Goal: Task Accomplishment & Management: Use online tool/utility

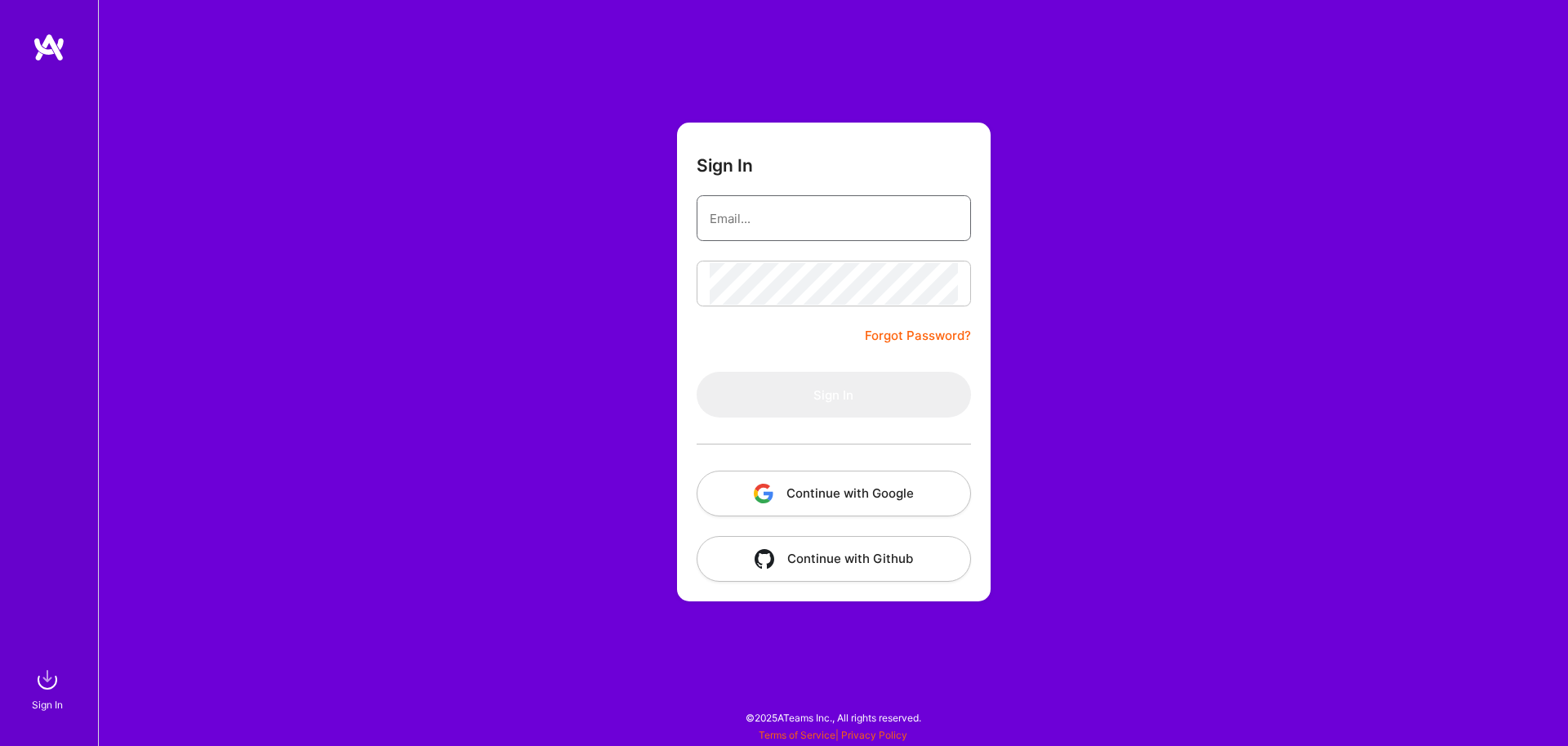
type input "[EMAIL_ADDRESS][DOMAIN_NAME]"
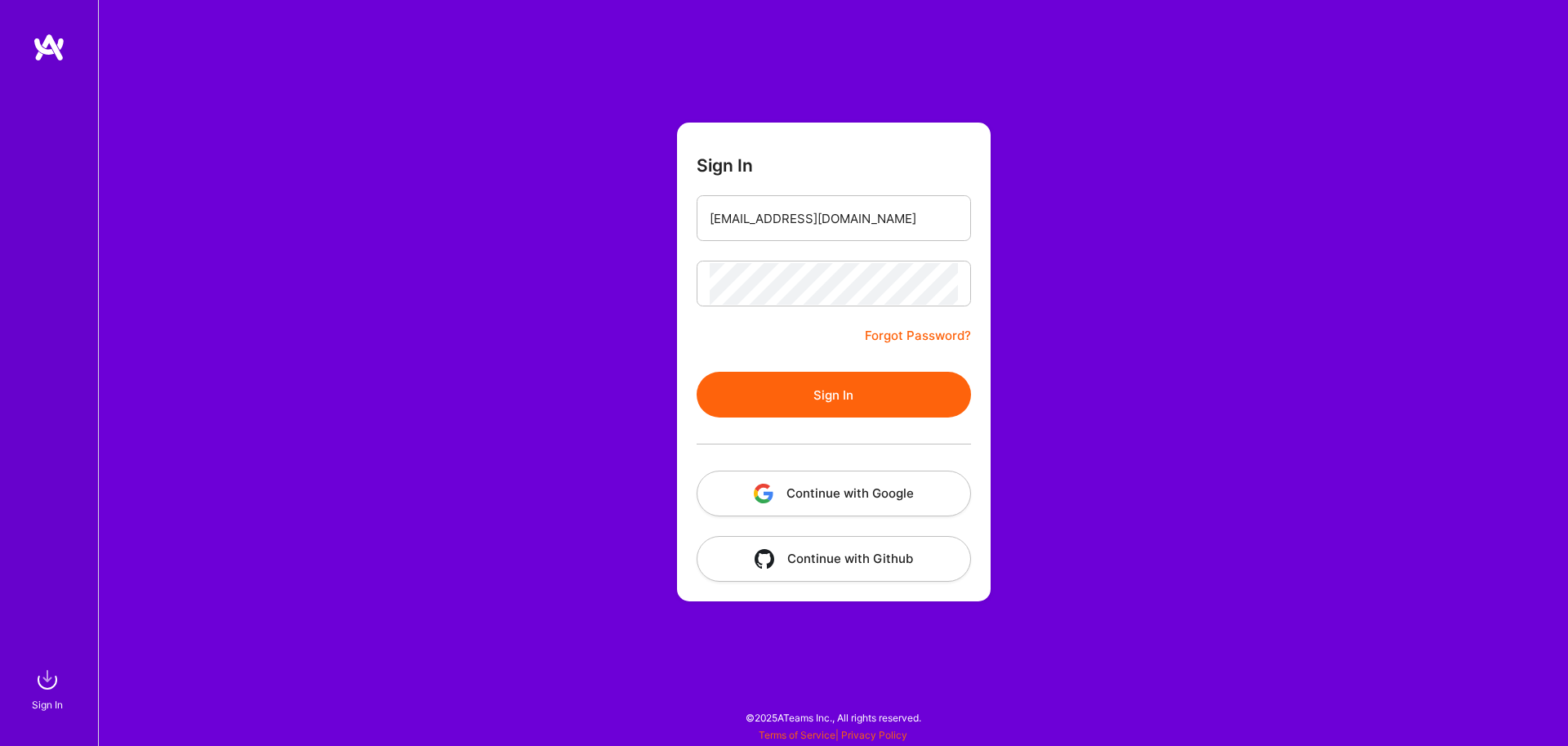
click at [841, 415] on button "Sign In" at bounding box center [834, 394] width 275 height 46
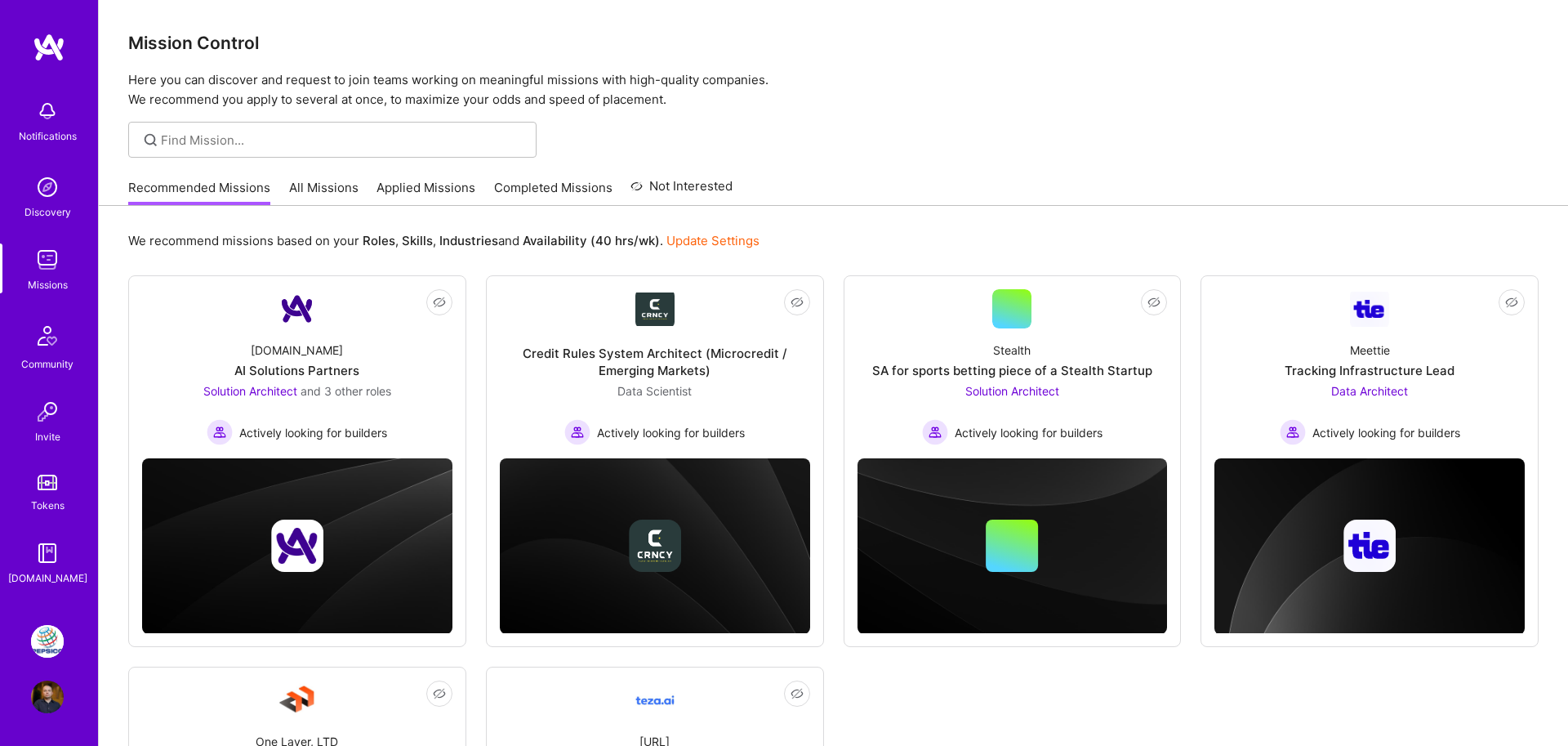
click at [48, 649] on img at bounding box center [47, 641] width 33 height 33
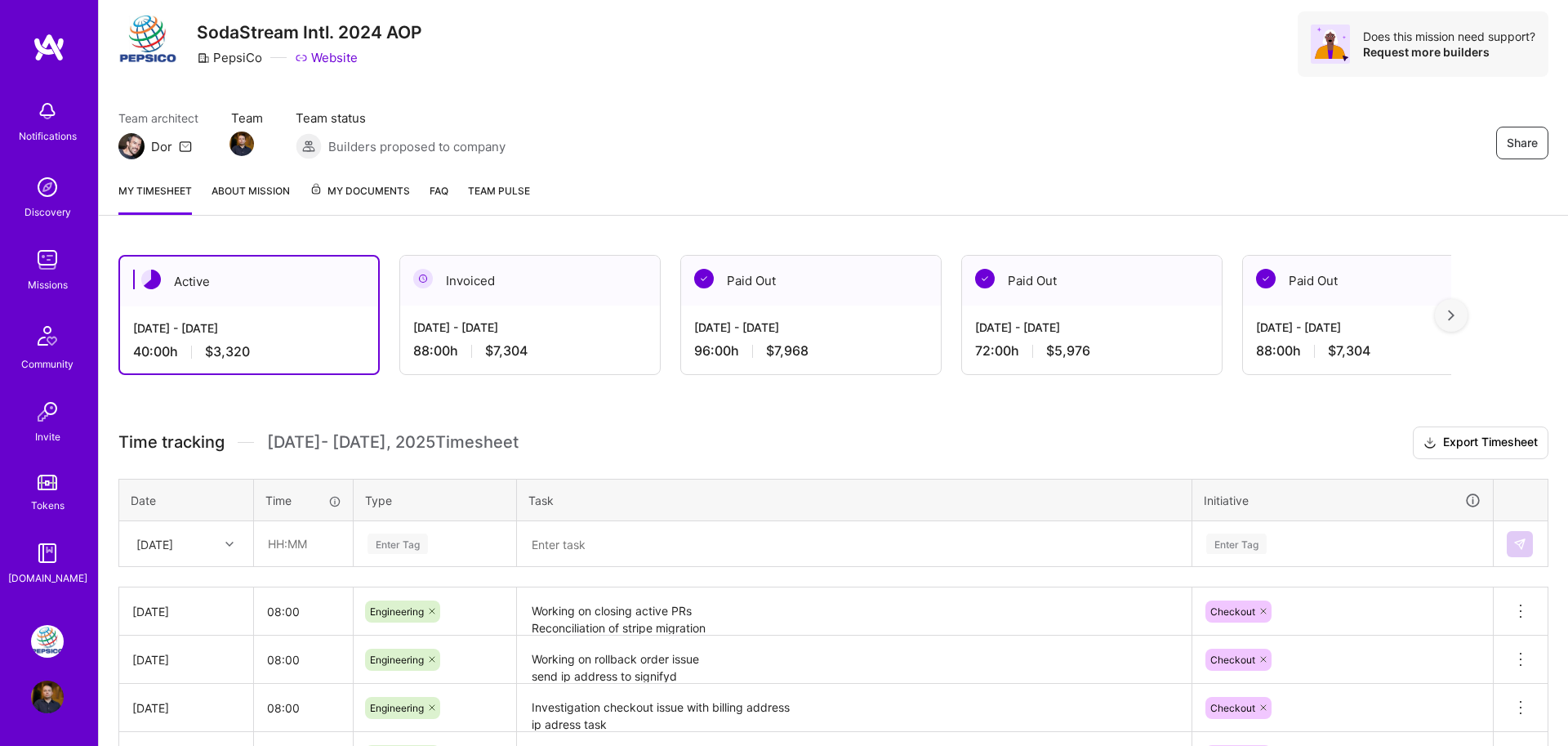
scroll to position [80, 0]
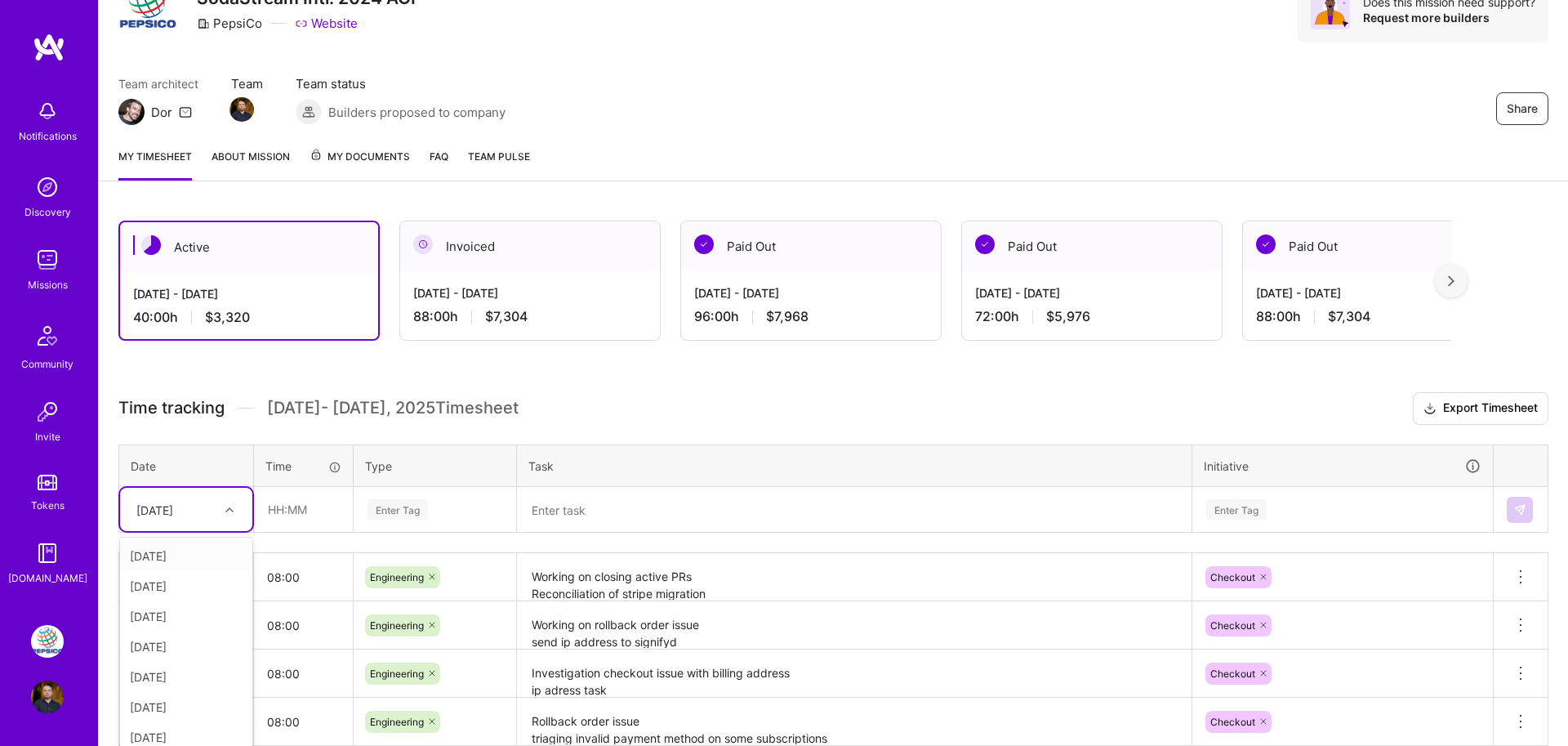
click at [202, 507] on div "Time tracking [DATE] - [DATE] Timesheet Export Timesheet Date Time Type Task In…" at bounding box center [833, 616] width 1430 height 447
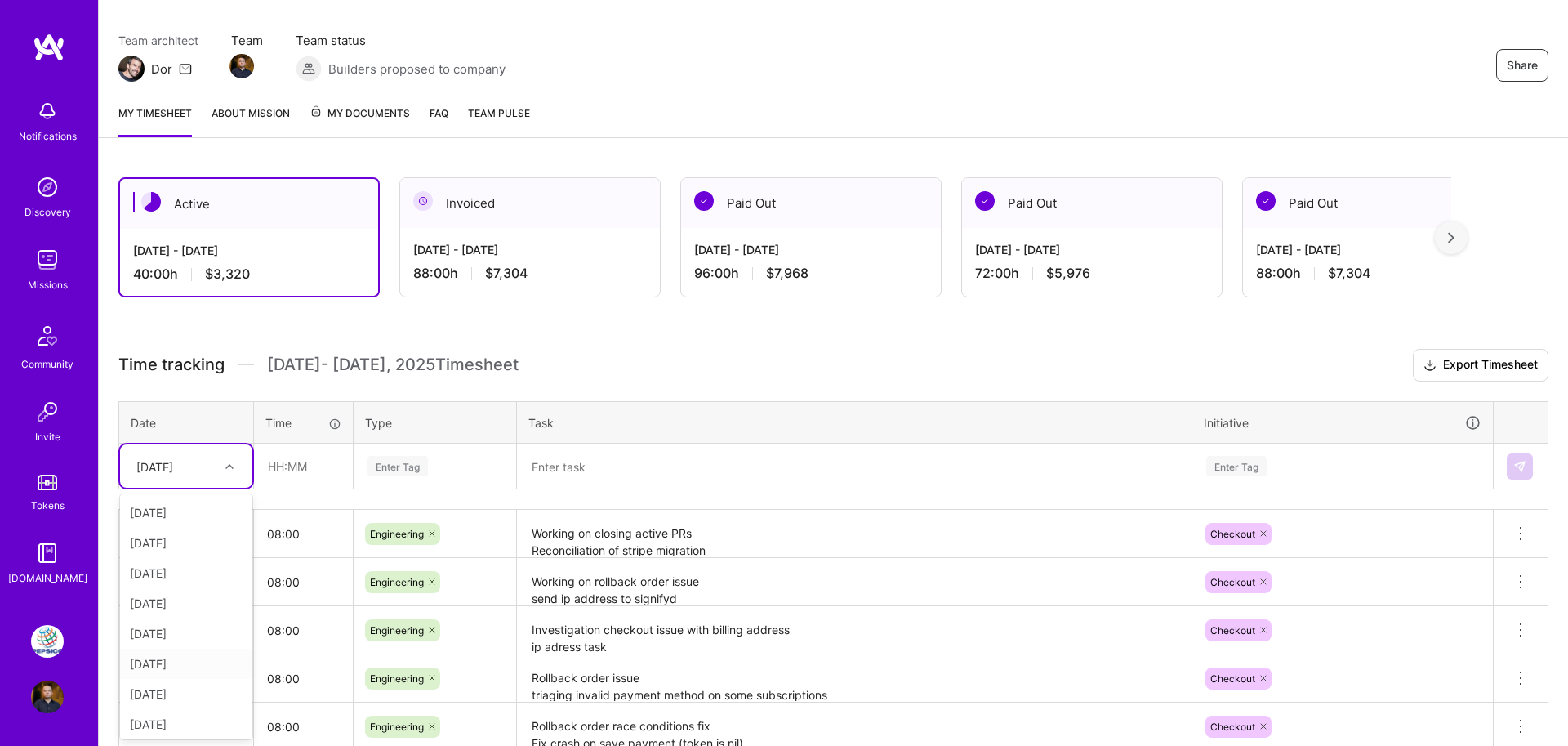
scroll to position [64, 0]
click at [180, 721] on div "[DATE]" at bounding box center [186, 722] width 132 height 30
click at [289, 472] on input "text" at bounding box center [304, 466] width 98 height 43
type input "08:00"
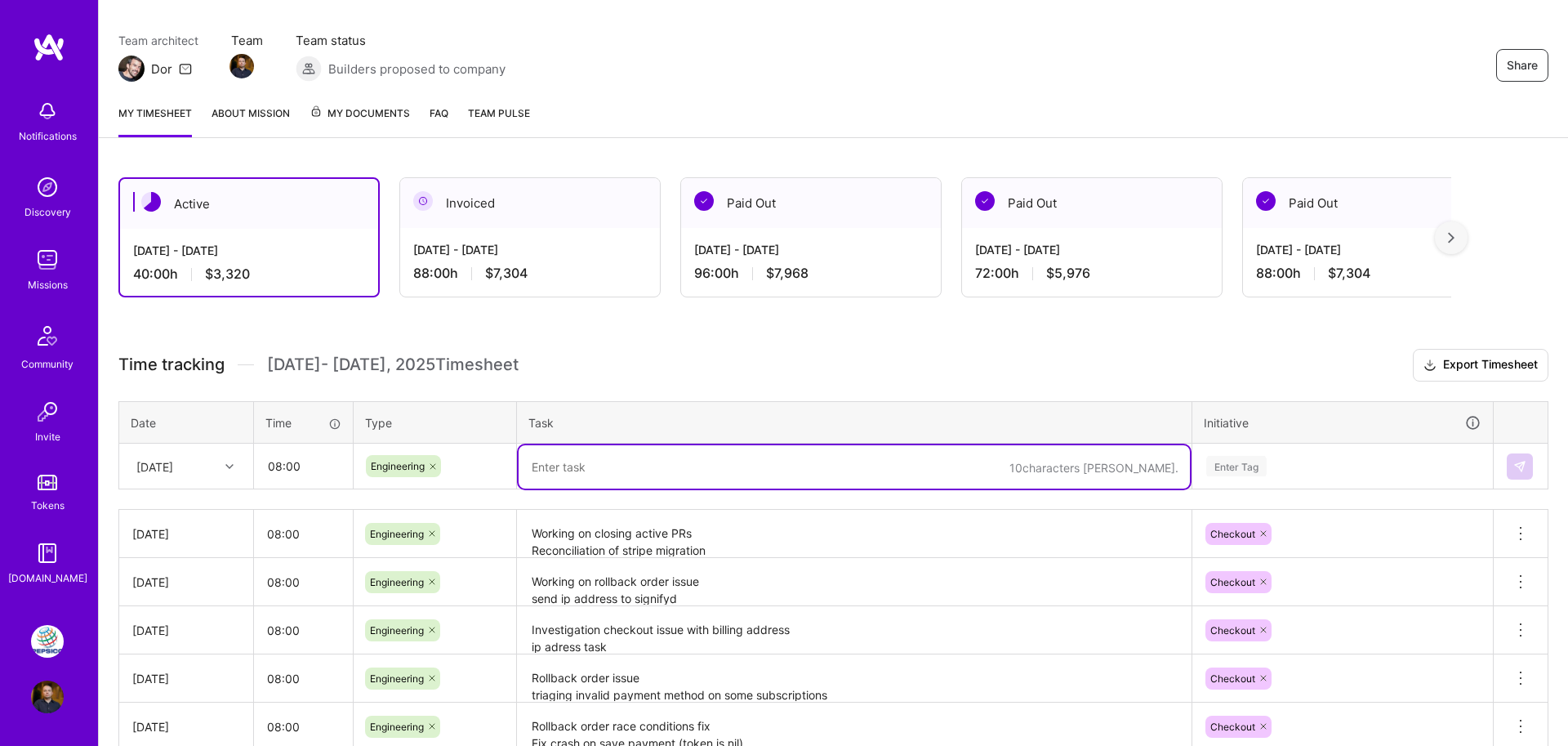
paste textarea "[PCK-1747] fix missed metadata on stripe"
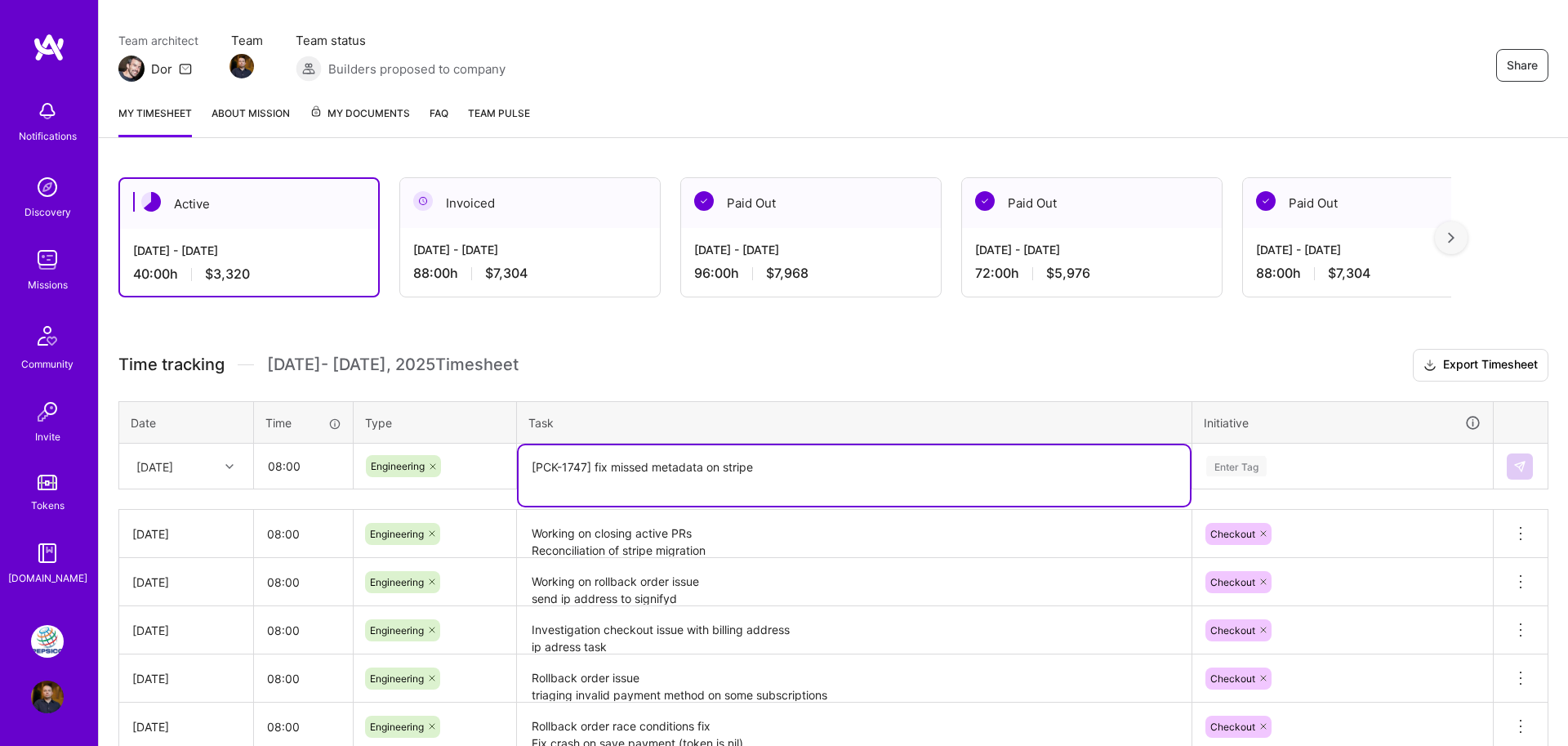
paste textarea "[PCK-1731] send ip address to signifyd for stripe orders BE Backend Changes PCK…"
type textarea "[PCK-1747] fix missed metadata on stripe [PCK-1731] send ip address to signifyd…"
click at [1395, 461] on div "Enter Tag" at bounding box center [1343, 466] width 299 height 42
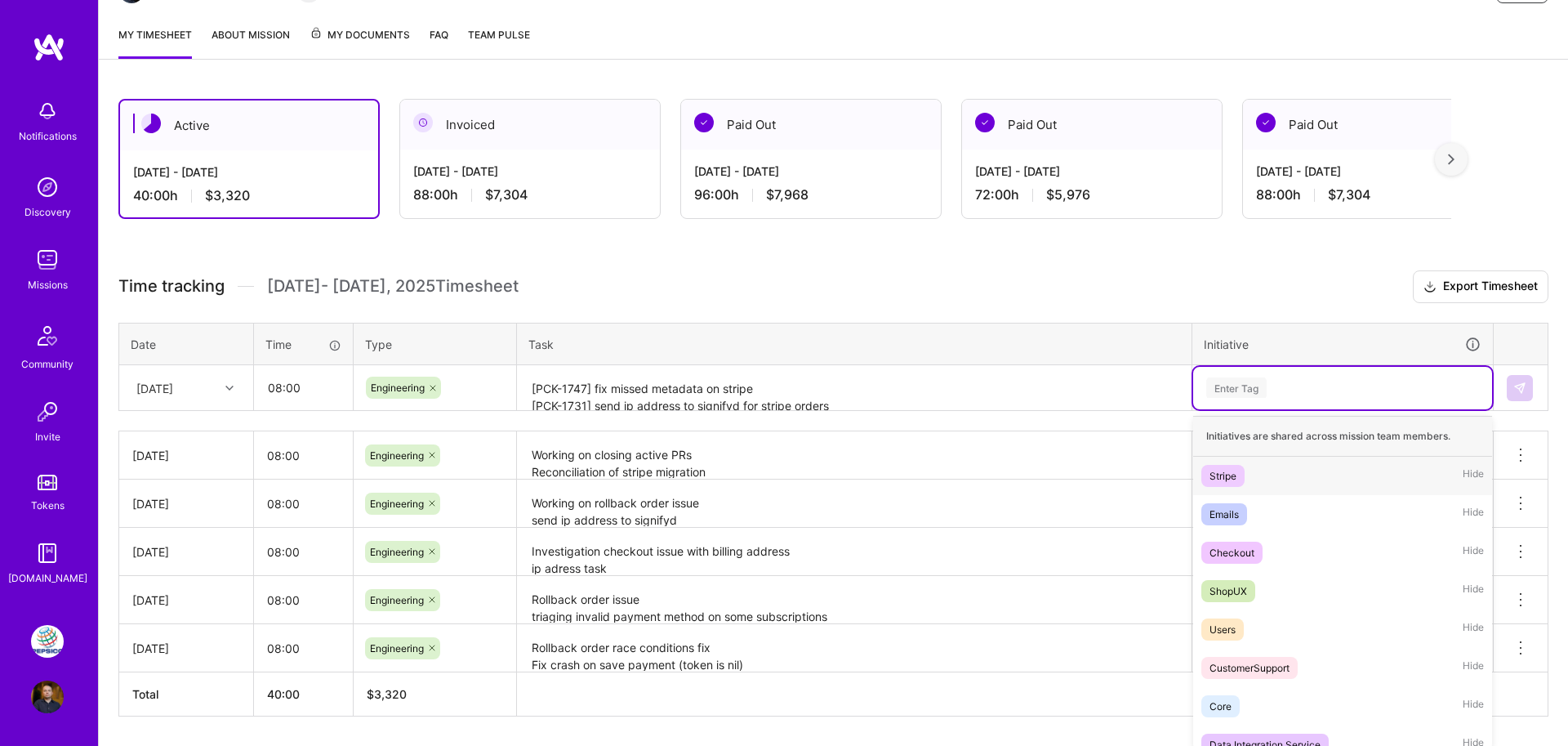
scroll to position [212, 0]
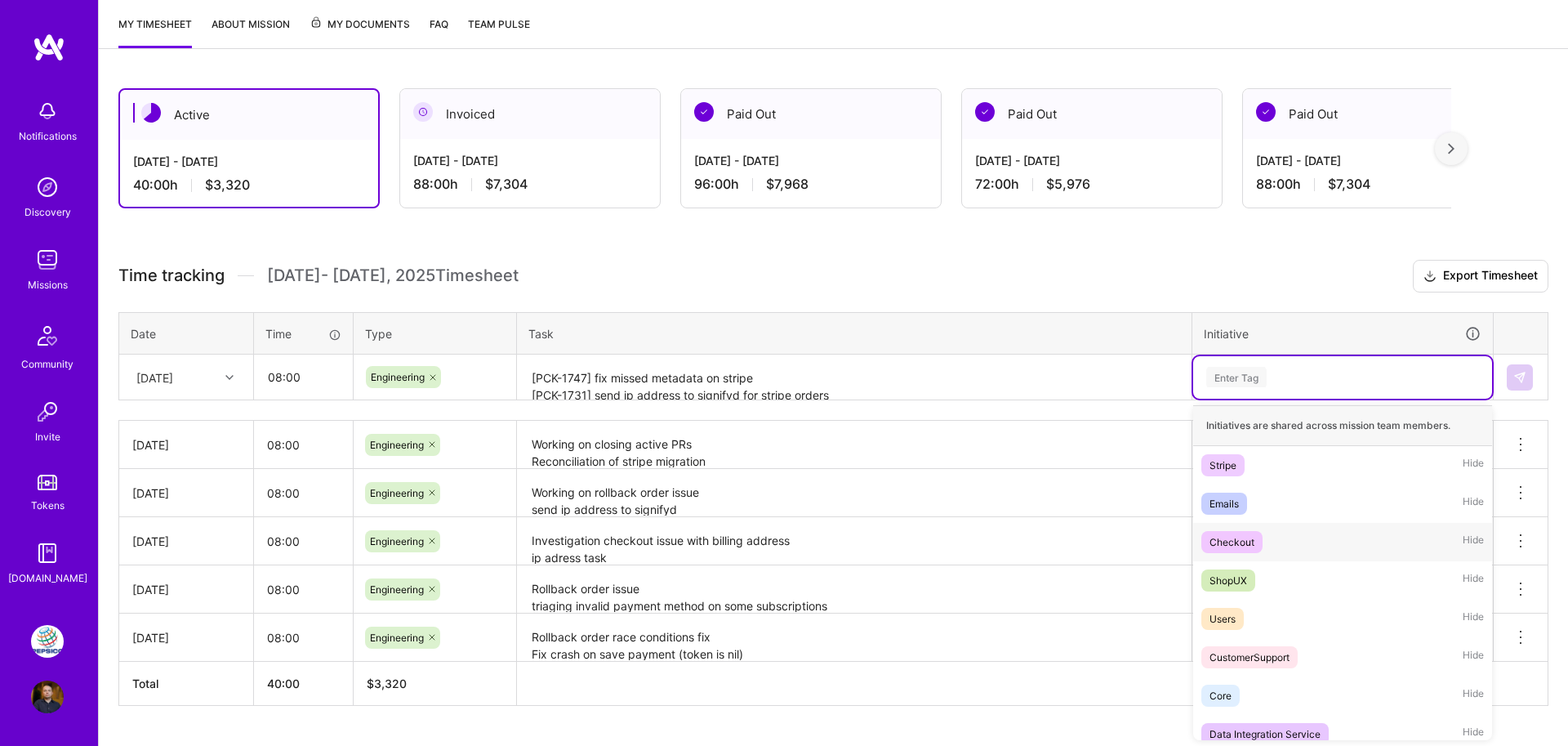
click at [1253, 545] on div "Checkout" at bounding box center [1232, 542] width 45 height 17
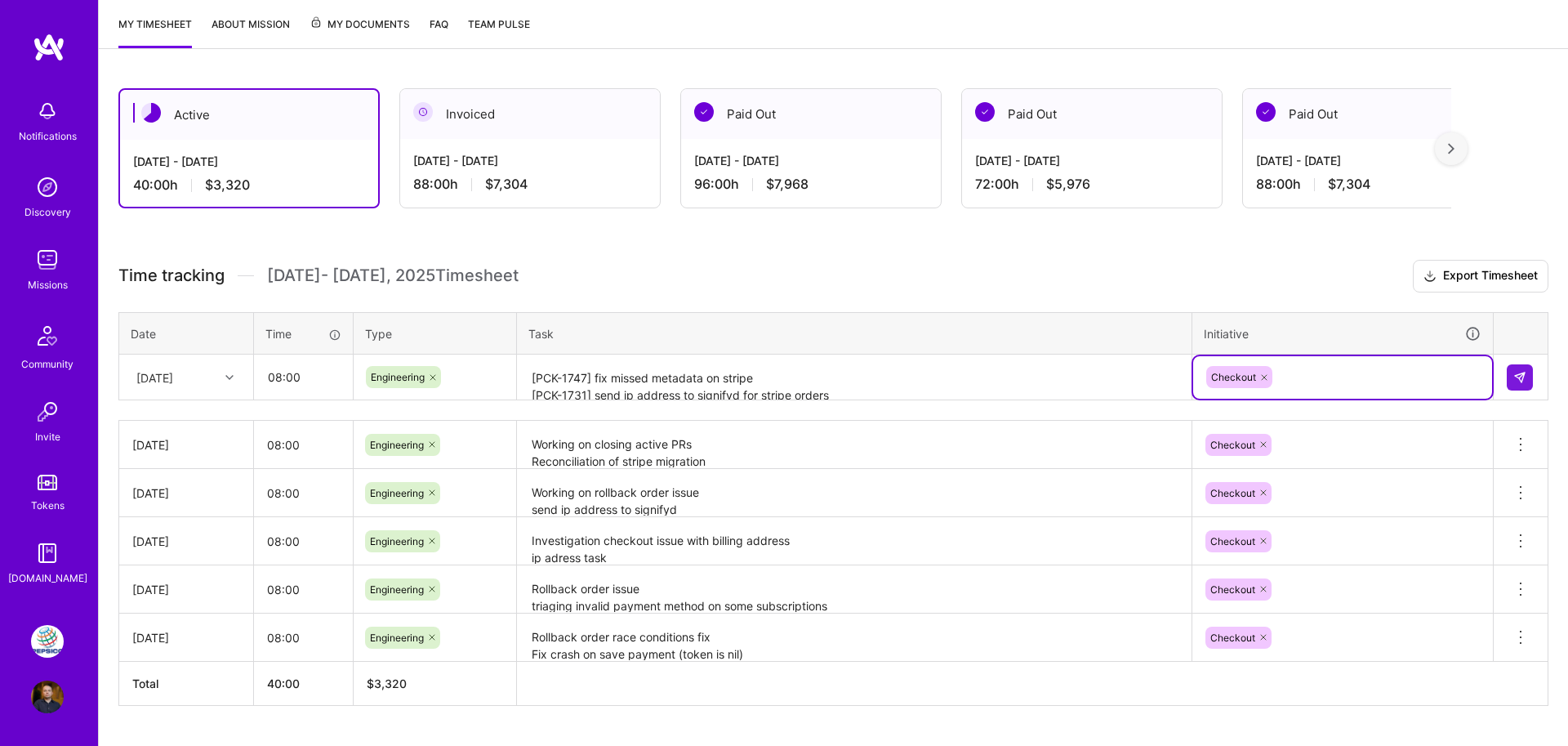
click at [1536, 371] on td at bounding box center [1521, 377] width 54 height 46
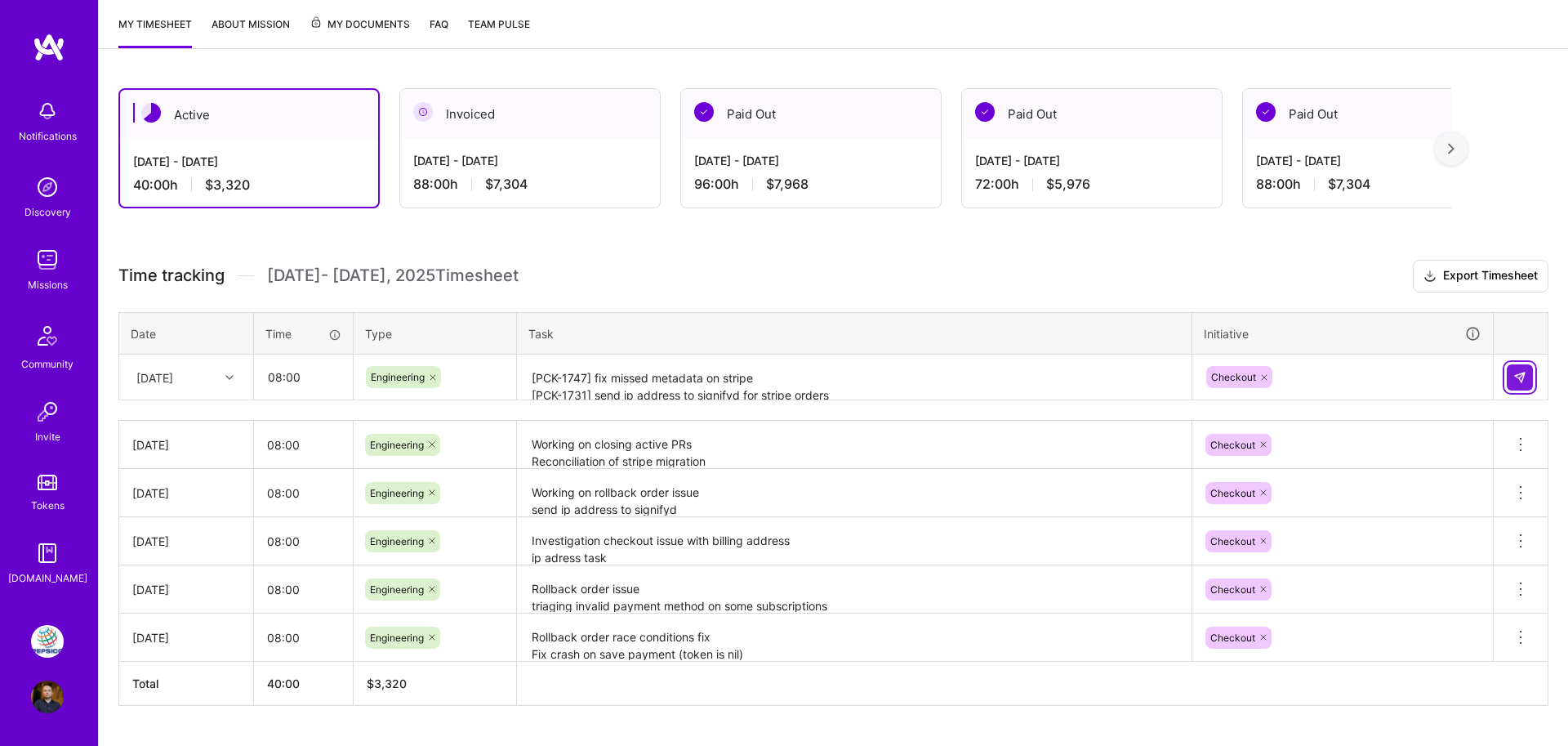
click at [1515, 377] on img at bounding box center [1520, 377] width 13 height 13
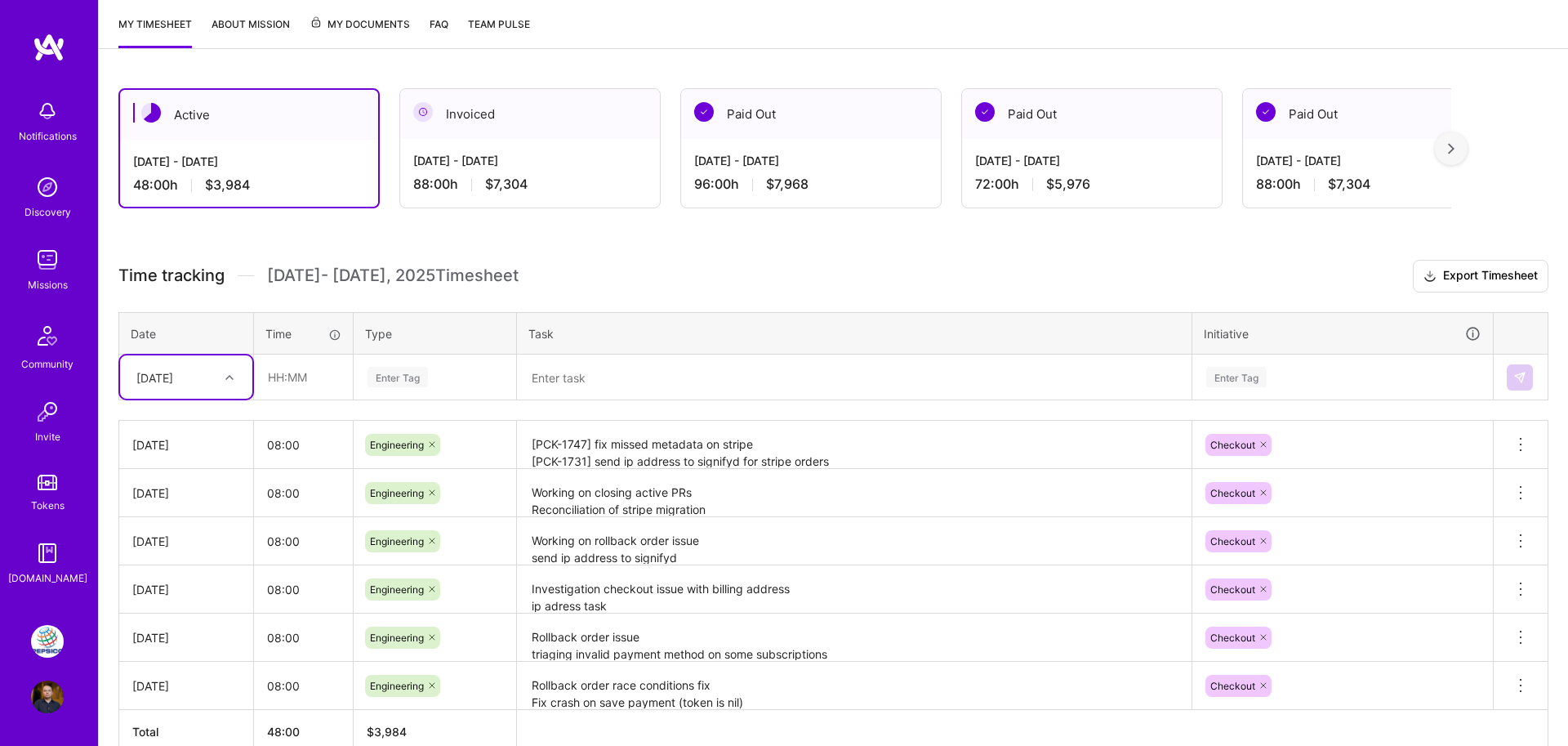
click at [173, 380] on div "[DATE]" at bounding box center [154, 377] width 37 height 17
click at [185, 632] on div "[DATE]" at bounding box center [186, 632] width 132 height 30
click at [294, 388] on input "text" at bounding box center [304, 377] width 98 height 43
type input "08:00"
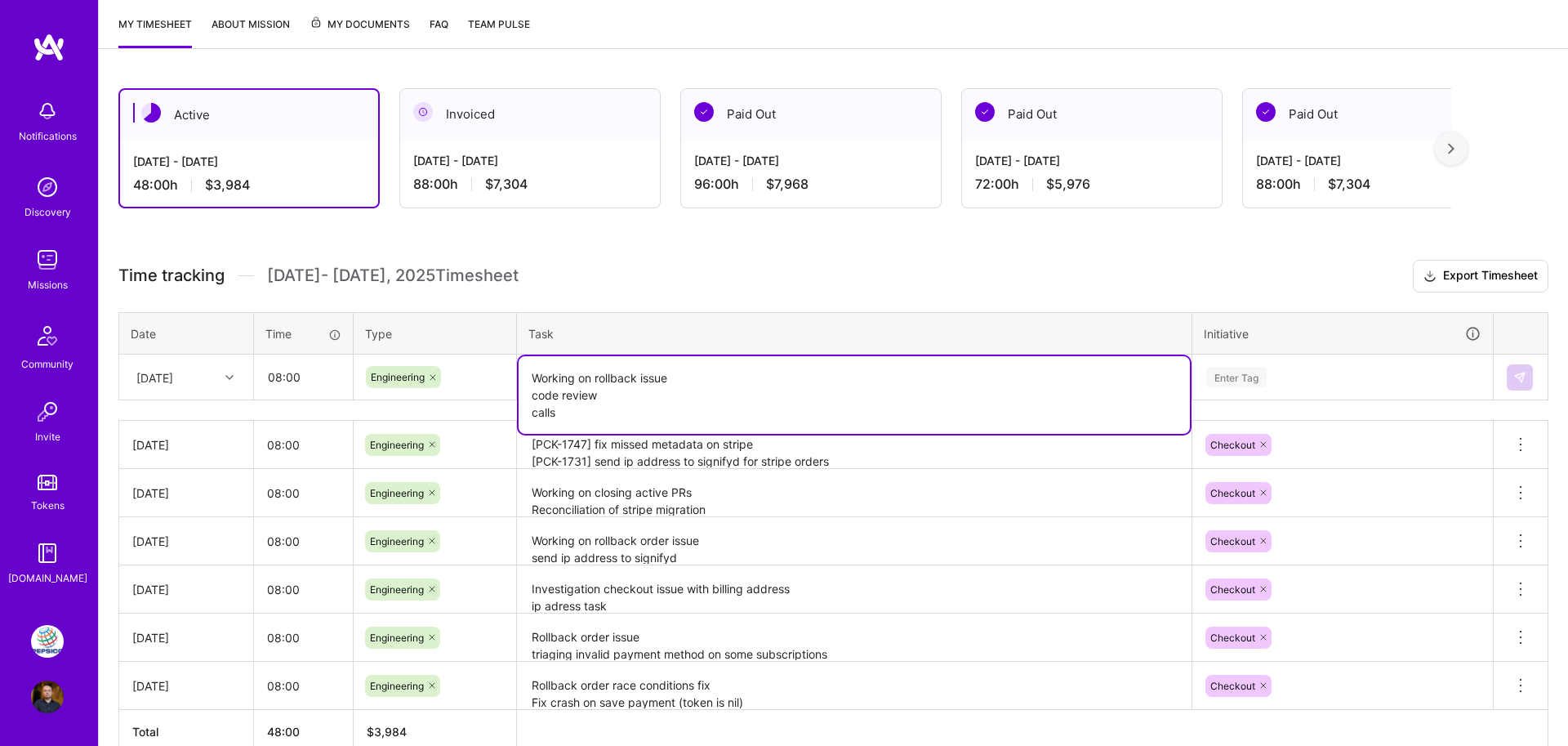
type textarea "Working on rollback issue code review calls"
click at [1282, 381] on div "Enter Tag" at bounding box center [1343, 377] width 276 height 21
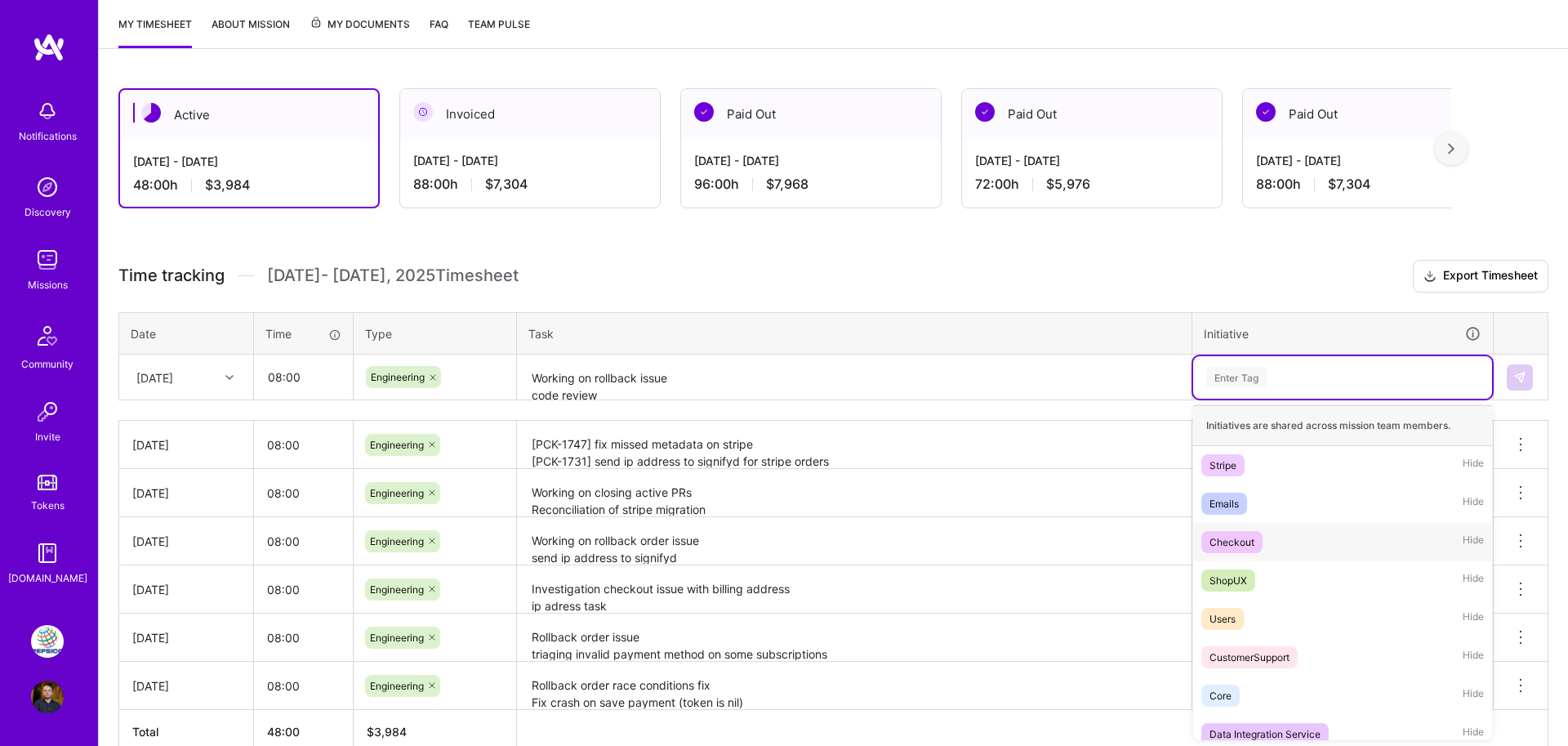
click at [1238, 548] on div "Checkout" at bounding box center [1232, 542] width 45 height 17
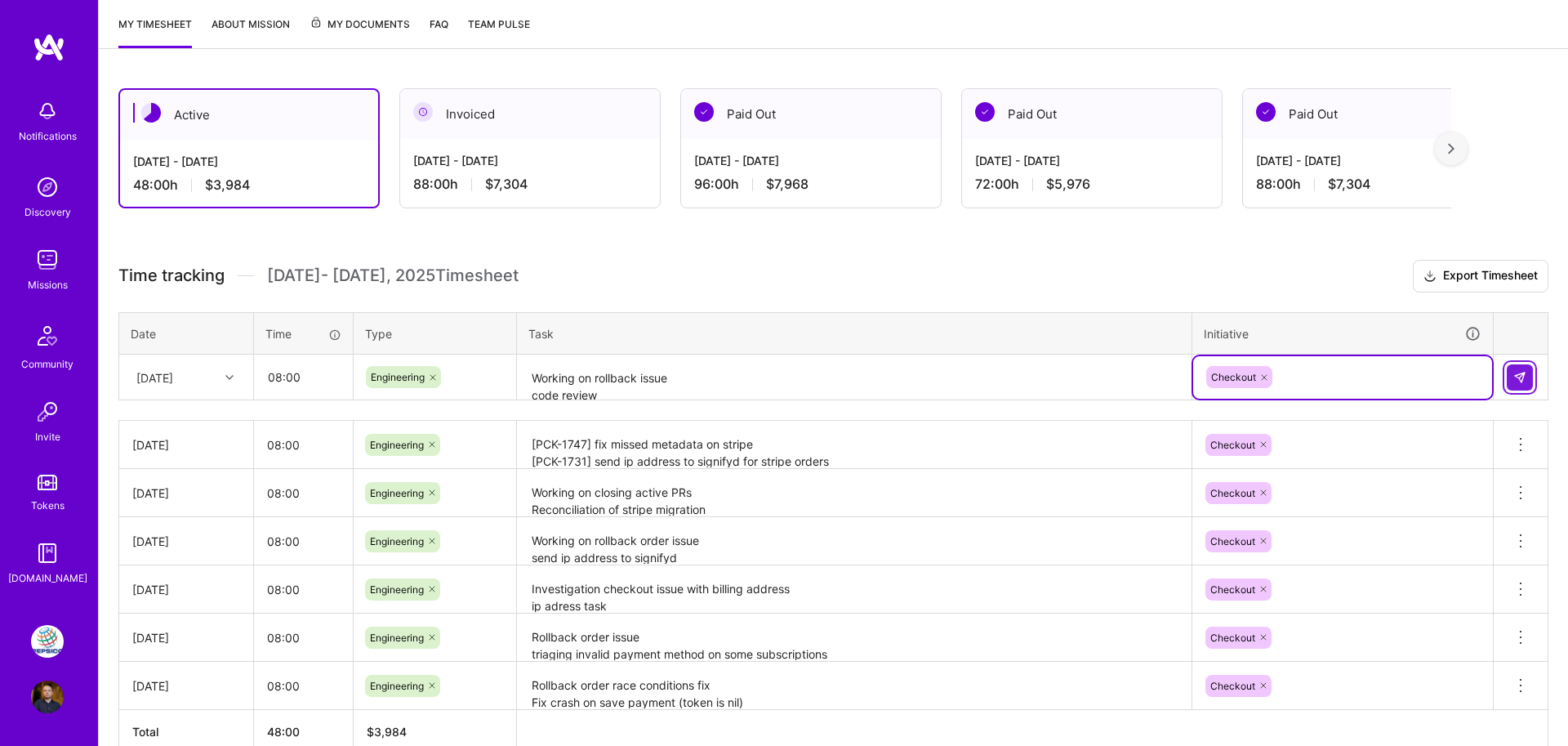
click at [1518, 384] on button at bounding box center [1520, 377] width 26 height 26
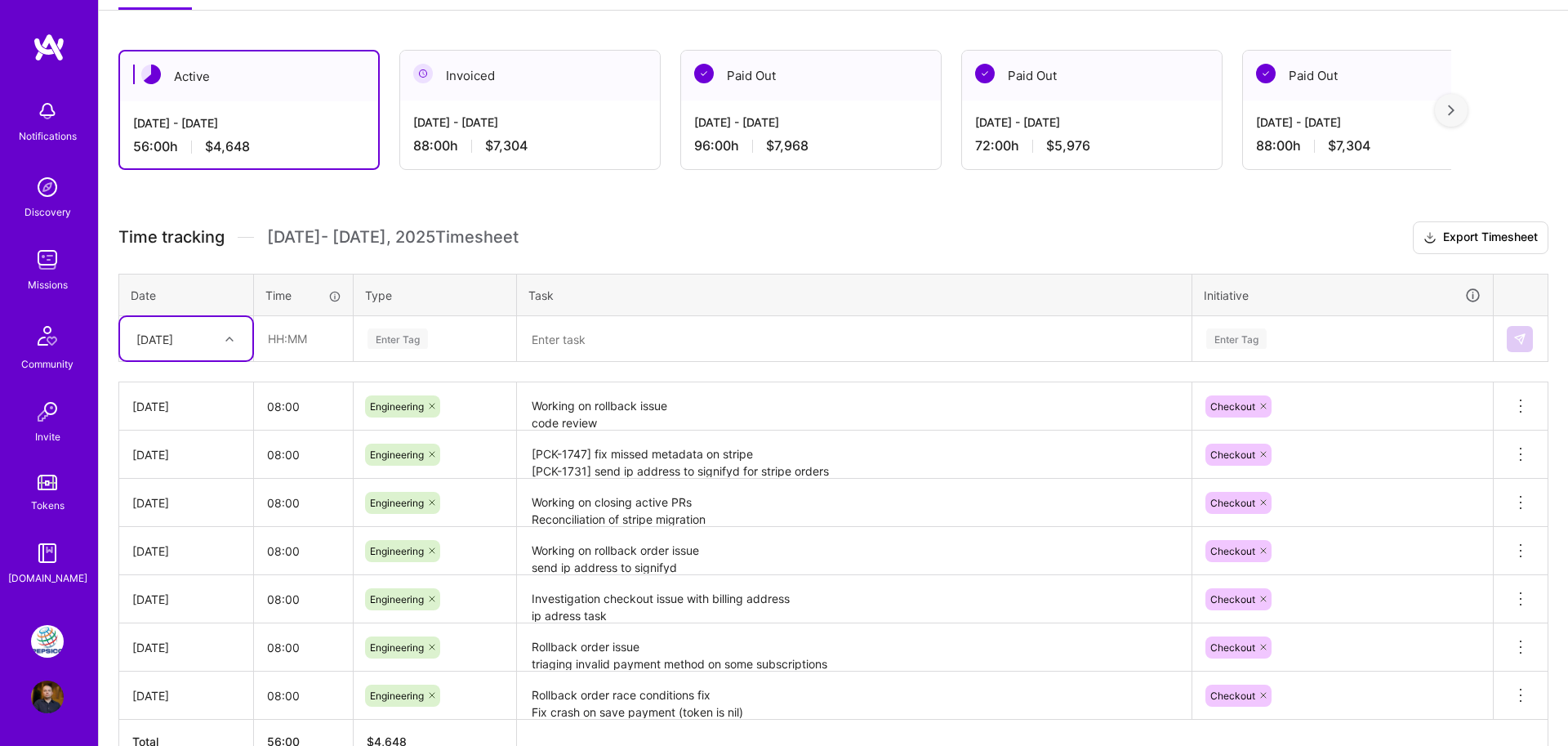
scroll to position [325, 0]
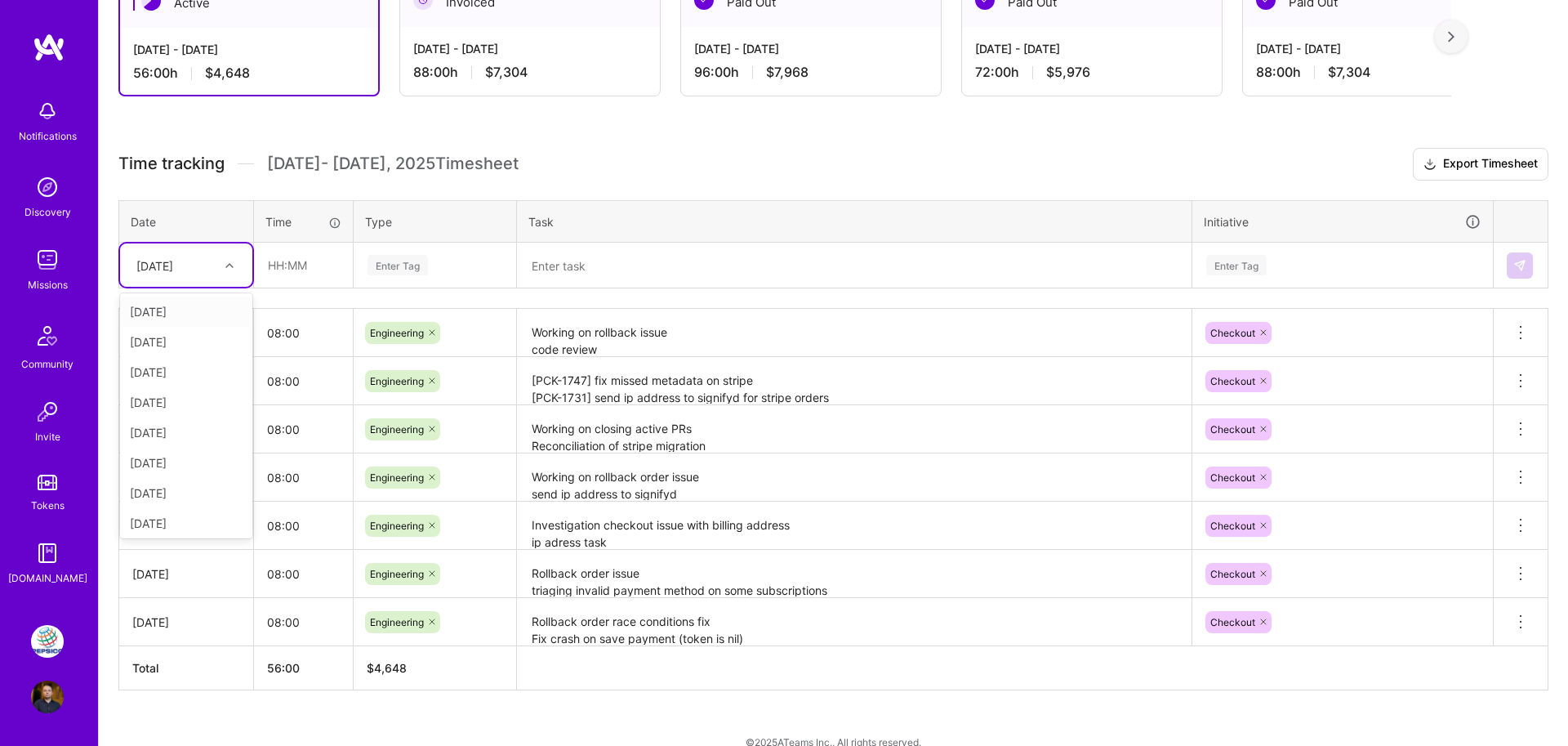
click at [173, 258] on div "[DATE]" at bounding box center [154, 266] width 37 height 17
click at [193, 638] on td "[DATE]" at bounding box center [187, 622] width 135 height 48
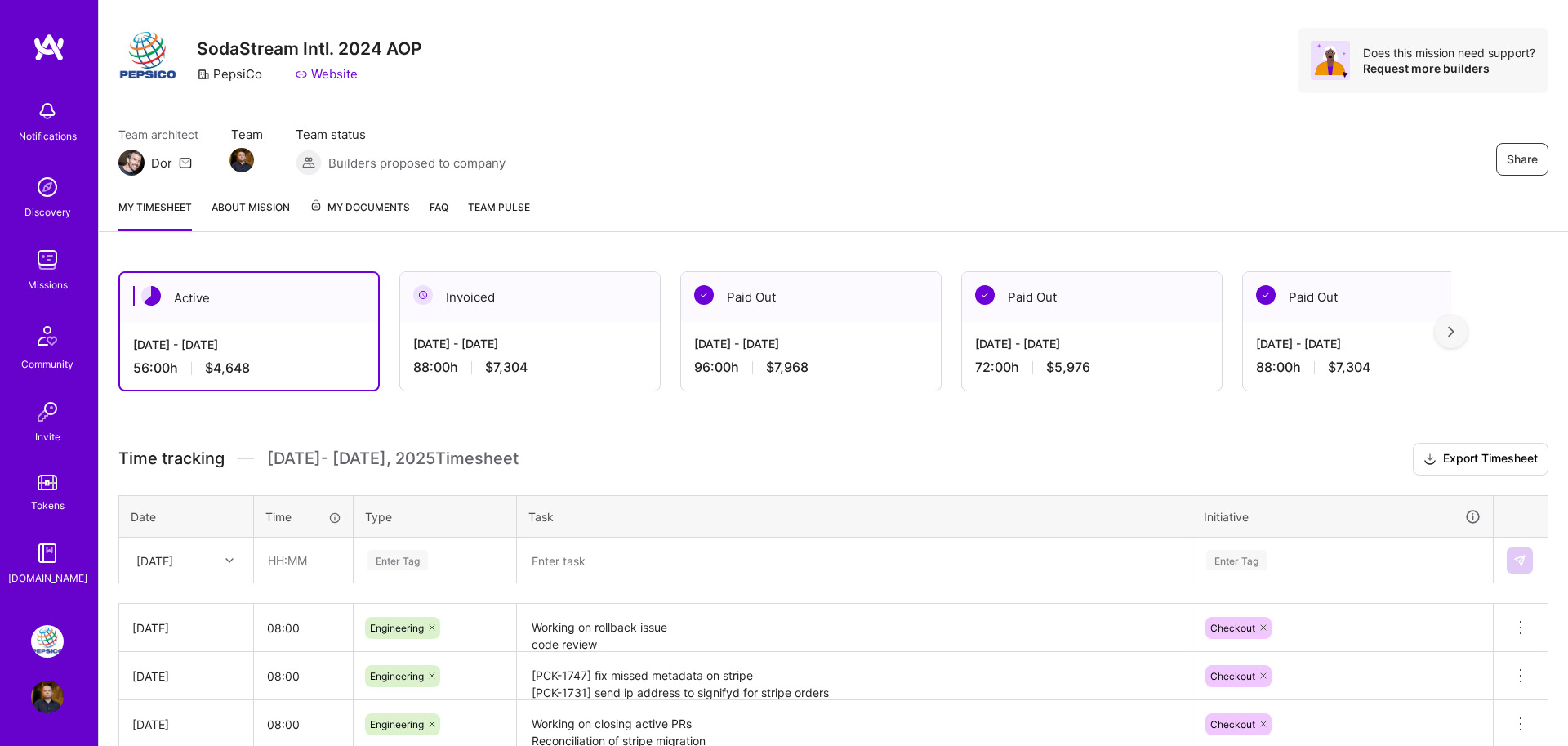
scroll to position [25, 0]
